Goal: Information Seeking & Learning: Learn about a topic

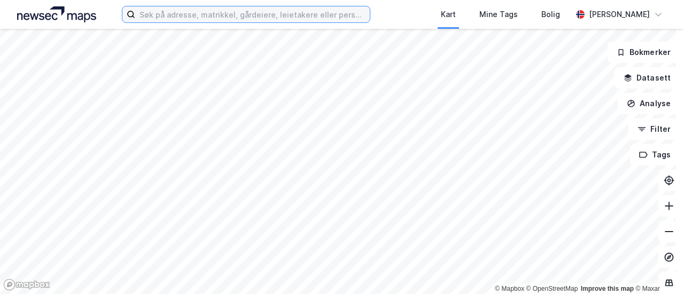
click at [217, 14] on input at bounding box center [252, 14] width 234 height 16
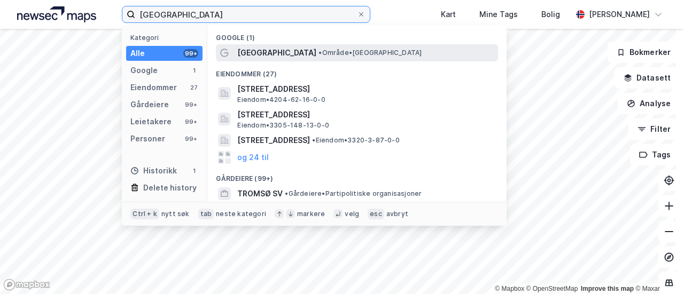
type input "[GEOGRAPHIC_DATA]"
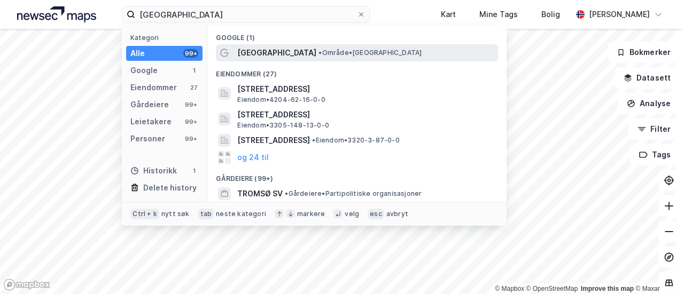
click at [251, 50] on span "[GEOGRAPHIC_DATA]" at bounding box center [276, 52] width 79 height 13
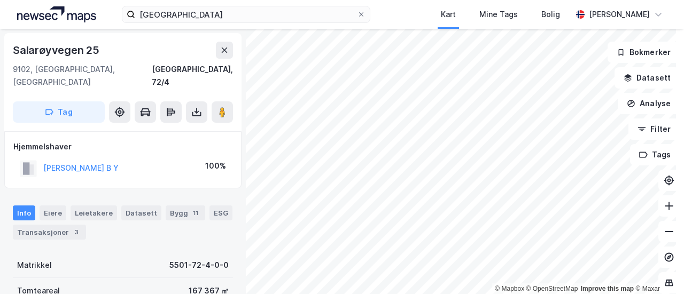
click at [157, 215] on div "© Mapbox © OpenStreetMap Improve this map © Maxar [STREET_ADDRESS] Tag Hjemmels…" at bounding box center [342, 161] width 684 height 265
click at [0, 0] on button "[PERSON_NAME] B Y" at bounding box center [0, 0] width 0 height 0
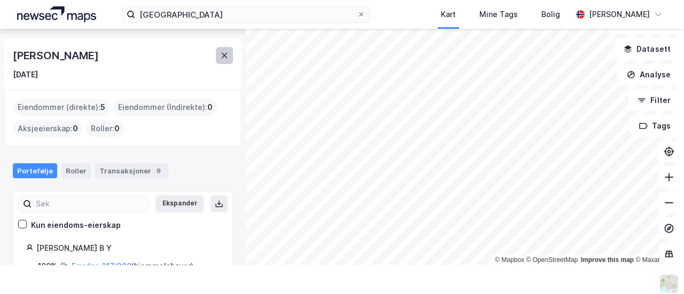
click at [220, 54] on icon at bounding box center [224, 55] width 9 height 9
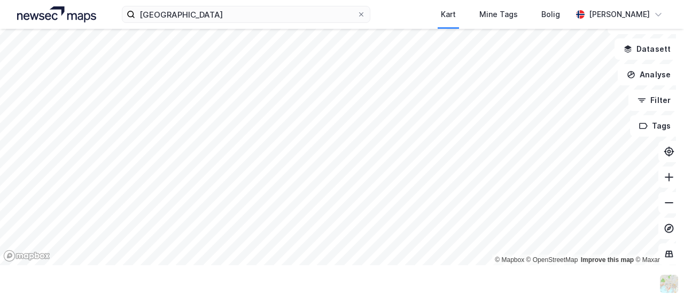
click at [240, 291] on div "tromsø Kart Mine Tags [PERSON_NAME] © Mapbox © OpenStreetMap Improve this map ©…" at bounding box center [342, 147] width 684 height 294
click at [316, 289] on div "tromsø Kart Mine Tags [PERSON_NAME] © Mapbox © OpenStreetMap Improve this map ©…" at bounding box center [342, 147] width 684 height 294
click at [409, 272] on div "tromsø Kart Mine Tags [PERSON_NAME] © Mapbox © OpenStreetMap Improve this map ©…" at bounding box center [342, 147] width 684 height 294
